Goal: Task Accomplishment & Management: Use online tool/utility

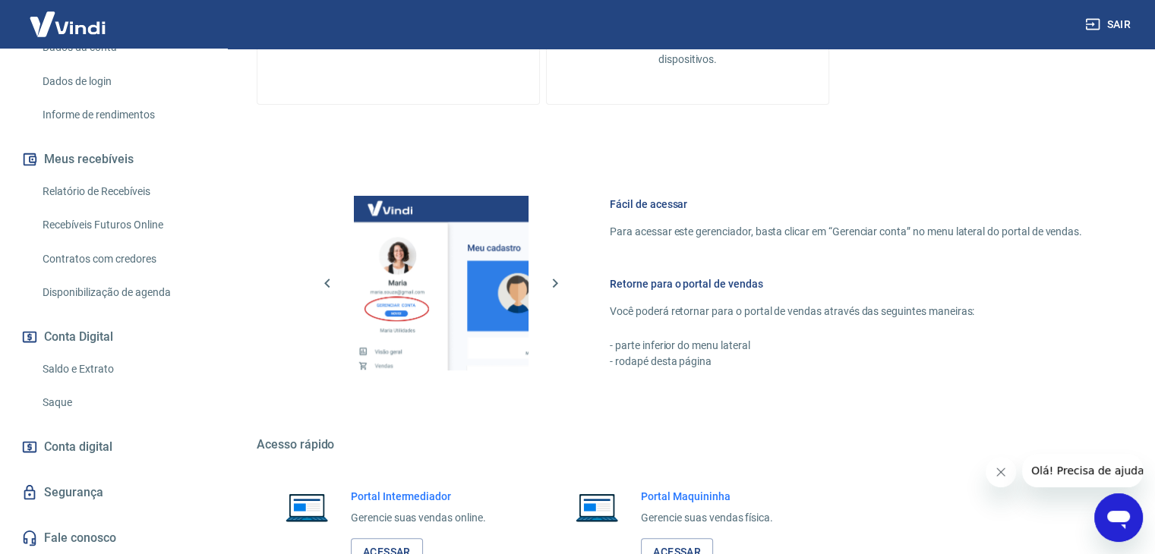
scroll to position [644, 0]
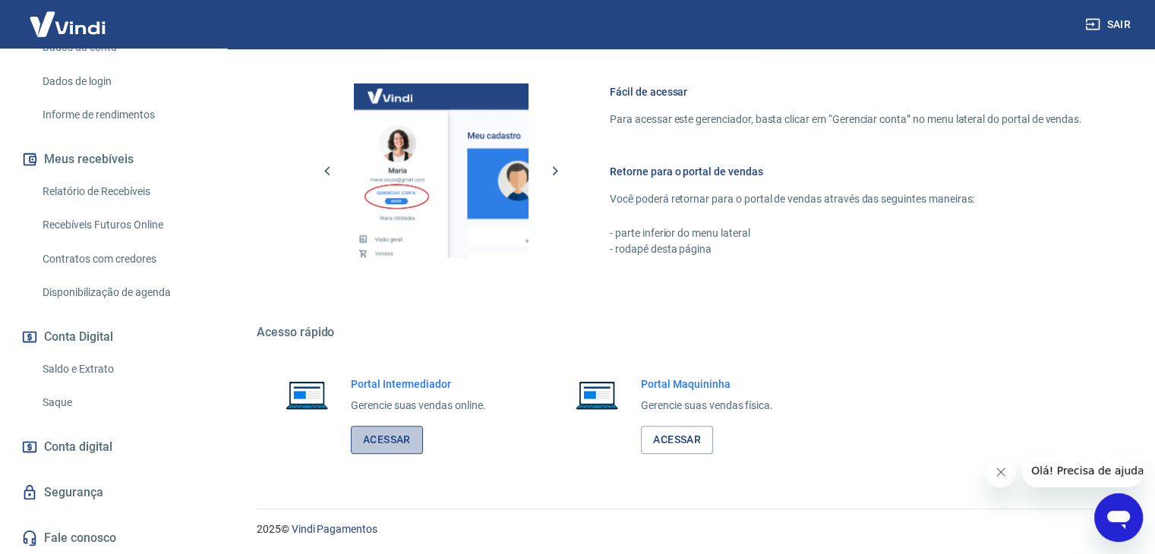
click at [368, 452] on link "Acessar" at bounding box center [387, 440] width 72 height 28
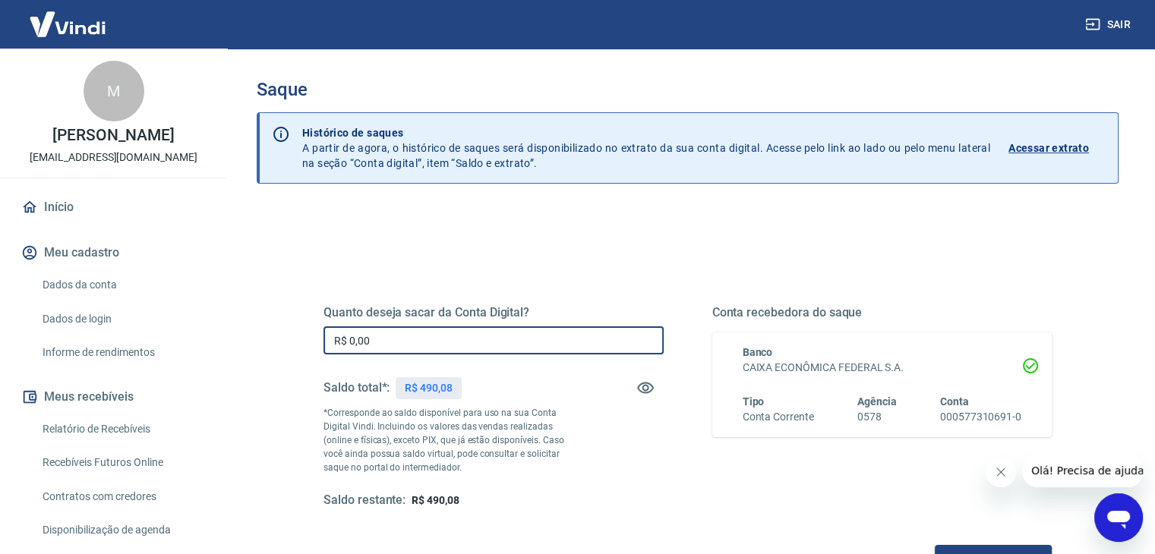
click at [391, 346] on input "R$ 0,00" at bounding box center [494, 341] width 340 height 28
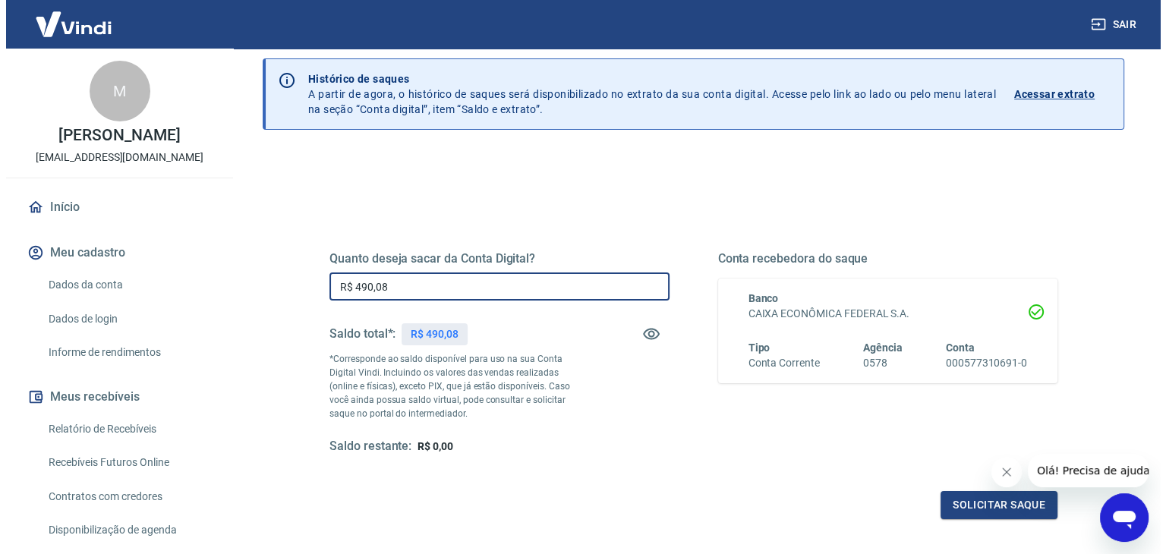
scroll to position [152, 0]
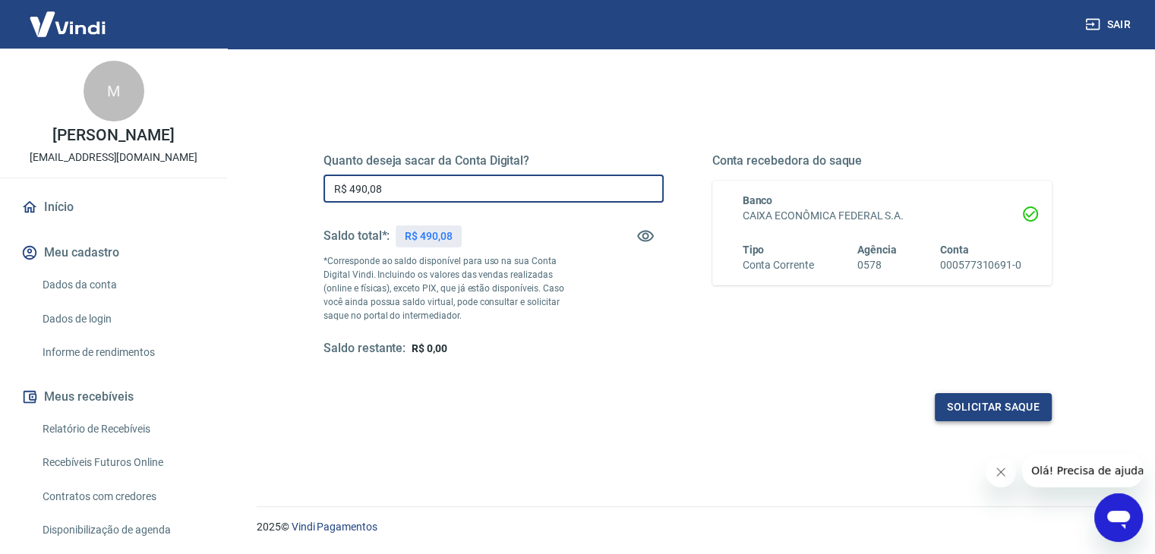
type input "R$ 490,08"
click at [983, 402] on button "Solicitar saque" at bounding box center [993, 407] width 117 height 28
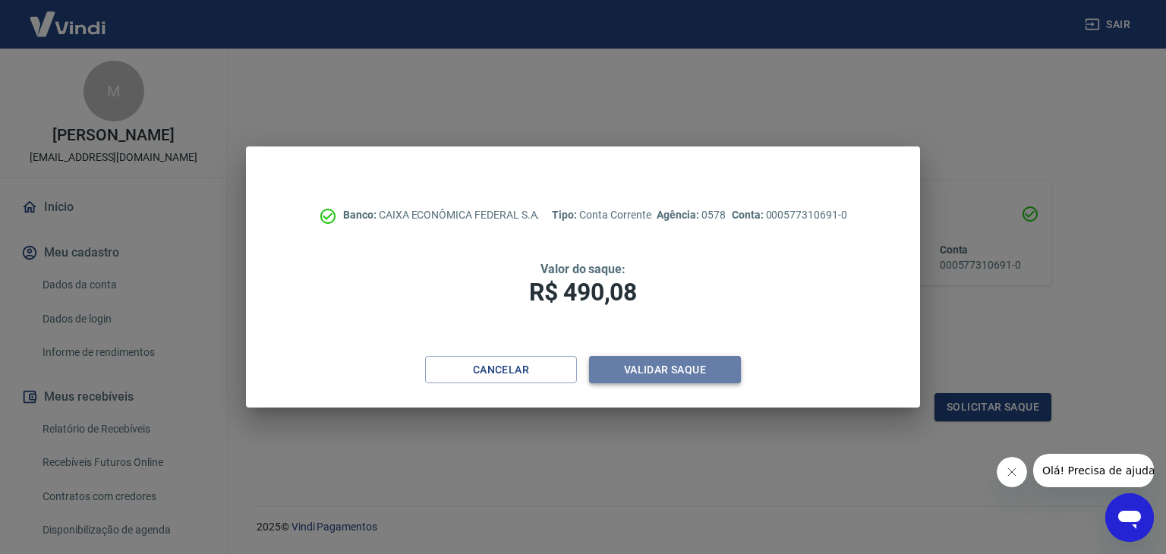
click at [711, 372] on button "Validar saque" at bounding box center [665, 370] width 152 height 28
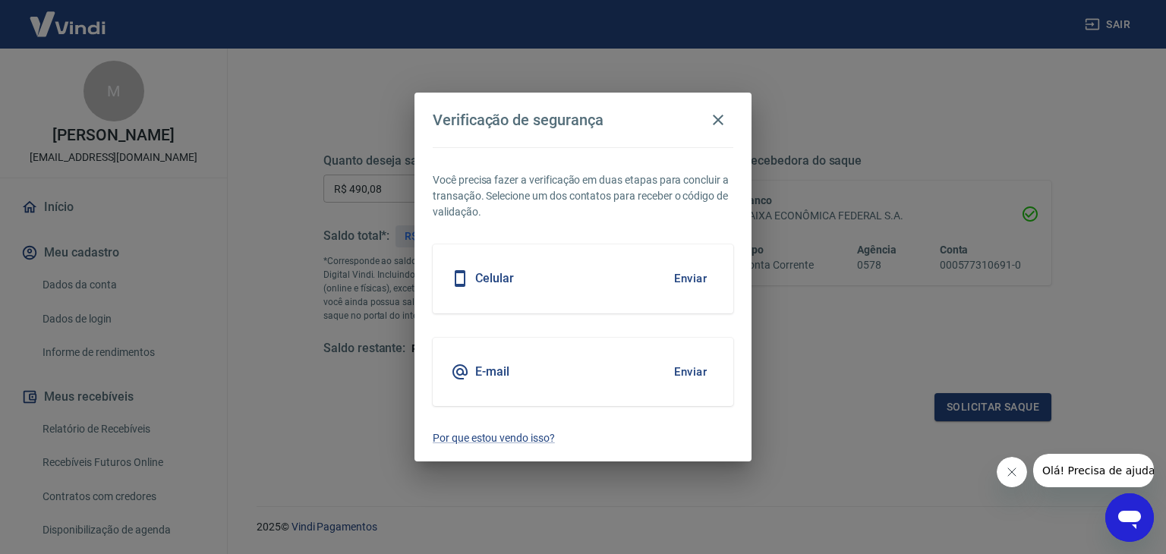
click at [702, 373] on button "Enviar" at bounding box center [690, 372] width 49 height 32
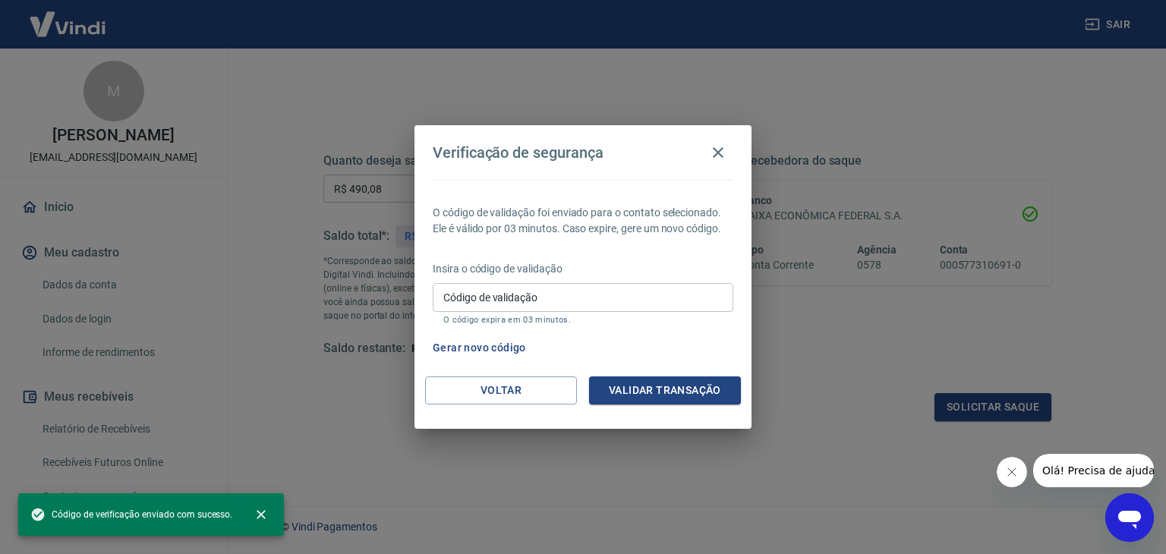
click at [598, 280] on div "Insira o código de validação Código de validação Código de validação O código e…" at bounding box center [583, 294] width 301 height 66
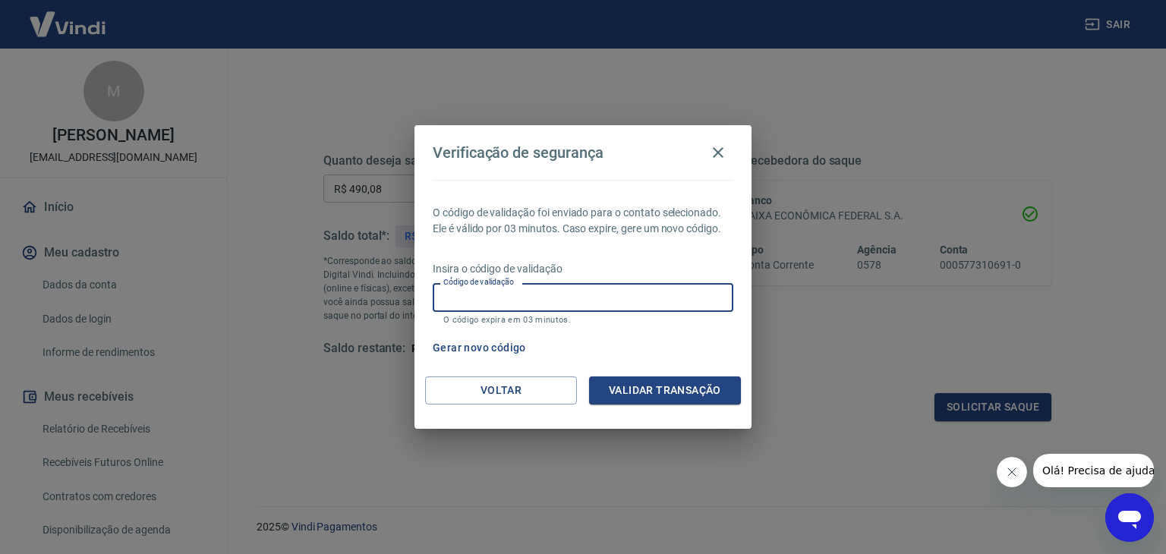
click at [597, 289] on input "Código de validação" at bounding box center [583, 297] width 301 height 28
paste input "865952"
type input "865952"
click at [632, 396] on button "Validar transação" at bounding box center [665, 391] width 152 height 28
